Goal: Transaction & Acquisition: Purchase product/service

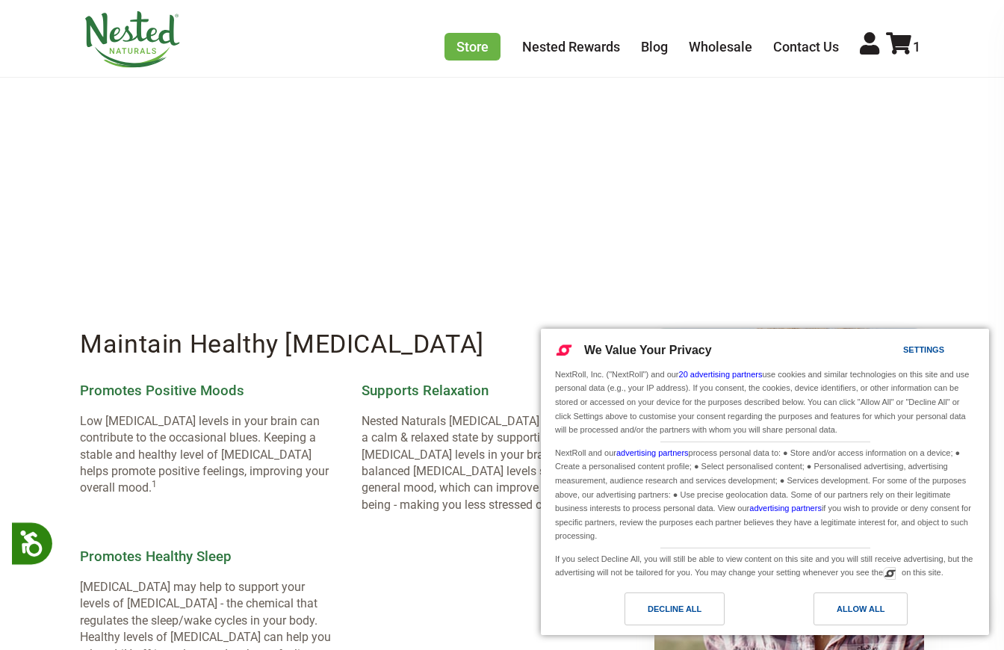
scroll to position [1300, 0]
